Goal: Find specific page/section: Find specific page/section

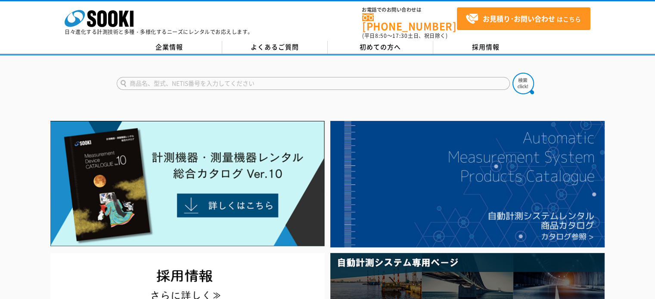
click at [190, 81] on input "text" at bounding box center [313, 83] width 393 height 13
type input "水平器"
click at [513, 73] on button at bounding box center [524, 84] width 22 height 22
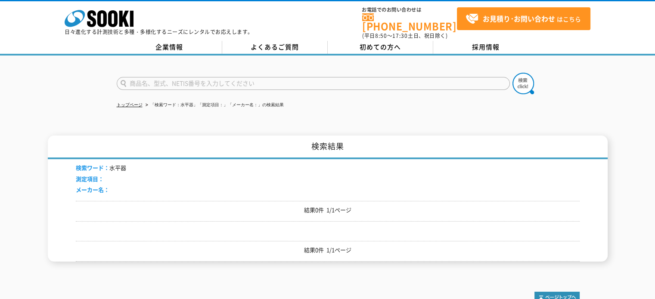
click at [157, 81] on input "text" at bounding box center [313, 83] width 393 height 13
type input "水平器"
click at [513, 73] on button at bounding box center [524, 84] width 22 height 22
click at [191, 80] on input "text" at bounding box center [313, 83] width 393 height 13
click at [122, 78] on input "水平器" at bounding box center [313, 83] width 393 height 13
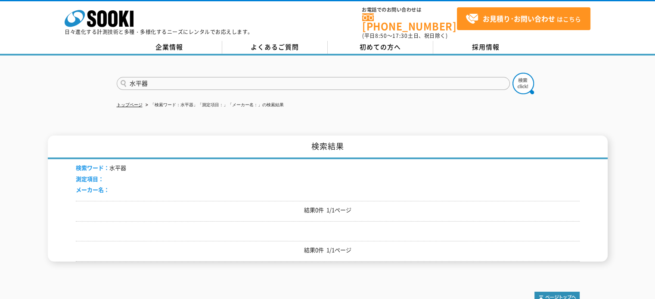
click at [122, 78] on input "水平器" at bounding box center [313, 83] width 393 height 13
type input "水平器"
click at [312, 87] on form "水平器" at bounding box center [328, 85] width 422 height 24
click at [524, 77] on img at bounding box center [524, 84] width 22 height 22
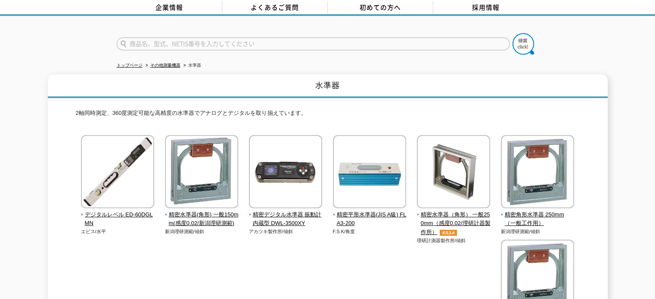
scroll to position [3, 0]
